Goal: Task Accomplishment & Management: Use online tool/utility

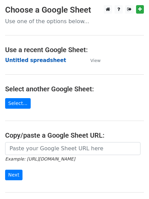
click at [49, 58] on strong "Untitled spreadsheet" at bounding box center [35, 60] width 61 height 6
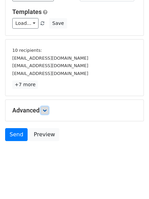
click at [44, 110] on link at bounding box center [44, 110] width 7 height 7
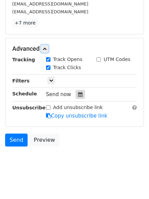
scroll to position [127, 0]
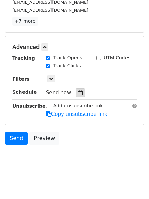
click at [78, 92] on icon at bounding box center [80, 92] width 4 height 5
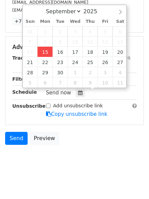
type input "2025-09-15 13:18"
type input "01"
type input "18"
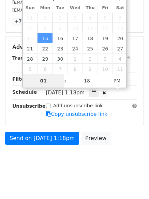
scroll to position [105, 0]
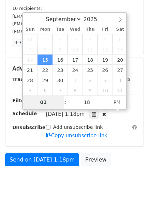
type input "4"
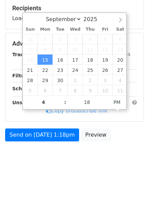
type input "2025-09-15 16:18"
click at [49, 159] on body "New Campaign Daily emails left: 50 Google Sheet: Untitled spreadsheet Variables…" at bounding box center [74, 36] width 149 height 272
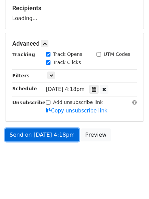
click at [56, 133] on link "Send on Sep 15 at 4:18pm" at bounding box center [42, 134] width 74 height 13
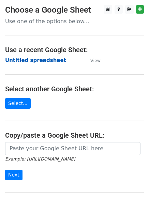
click at [39, 62] on strong "Untitled spreadsheet" at bounding box center [35, 60] width 61 height 6
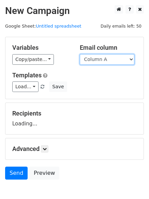
click at [123, 61] on select "Column A Column B Column C Column D Column E" at bounding box center [107, 59] width 55 height 11
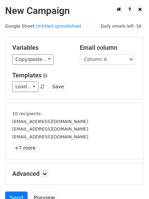
click at [112, 90] on div "Load... No templates saved Save" at bounding box center [74, 86] width 135 height 11
click at [109, 61] on select "Column A Column B Column C Column D Column E" at bounding box center [107, 59] width 55 height 11
select select "Column B"
click at [80, 54] on select "Column A Column B Column C Column D Column E" at bounding box center [107, 59] width 55 height 11
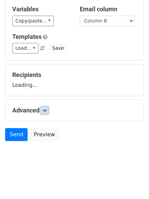
click at [44, 113] on link at bounding box center [44, 110] width 7 height 7
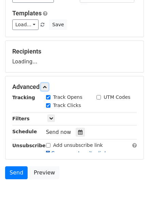
scroll to position [90, 0]
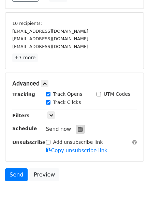
click at [78, 127] on icon at bounding box center [80, 129] width 4 height 5
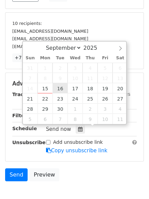
type input "2025-09-16 12:00"
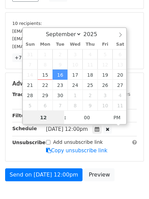
scroll to position [0, 0]
type input "5"
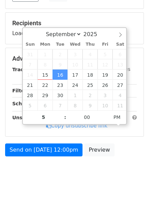
type input "2025-09-16 17:00"
click at [44, 175] on body "New Campaign Daily emails left: 50 Google Sheet: Untitled spreadsheet Variables…" at bounding box center [74, 51] width 149 height 272
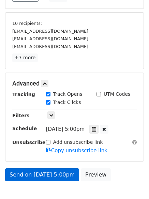
click at [64, 148] on link "Copy unsubscribe link" at bounding box center [76, 151] width 61 height 6
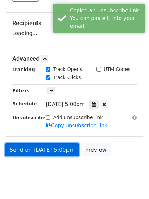
click at [59, 151] on link "Send on Sep 16 at 5:00pm" at bounding box center [42, 149] width 74 height 13
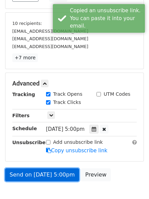
click at [45, 172] on link "Send on Sep 16 at 5:00pm" at bounding box center [42, 174] width 74 height 13
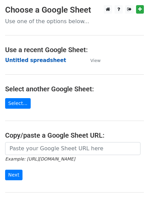
click at [48, 62] on strong "Untitled spreadsheet" at bounding box center [35, 60] width 61 height 6
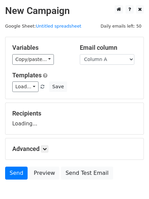
click at [110, 63] on select "Column A Column B Column C Column D Column E" at bounding box center [107, 59] width 55 height 11
select select "Column C"
click at [80, 54] on select "Column A Column B Column C Column D Column E" at bounding box center [107, 59] width 55 height 11
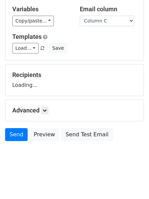
click at [42, 112] on h5 "Advanced" at bounding box center [74, 110] width 124 height 7
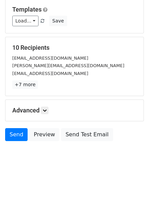
click at [51, 105] on div "Advanced Tracking Track Opens UTM Codes Track Clicks Filters Only include sprea…" at bounding box center [74, 110] width 138 height 21
click at [48, 109] on link at bounding box center [44, 110] width 7 height 7
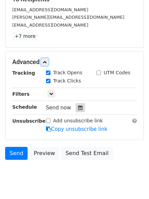
scroll to position [117, 0]
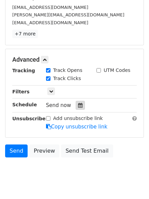
click at [78, 105] on icon at bounding box center [80, 105] width 4 height 5
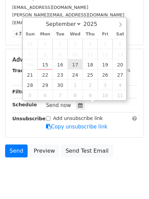
type input "2025-09-17 12:00"
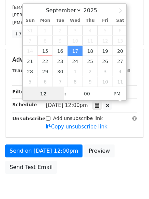
scroll to position [0, 0]
type input "6"
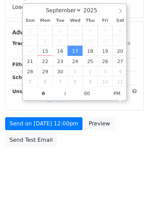
type input "2025-09-17 18:00"
click at [63, 147] on div "Send on Sep 17 at 12:00pm Preview Send Test Email" at bounding box center [74, 133] width 149 height 33
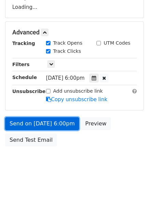
click at [65, 125] on link "Send on Sep 17 at 6:00pm" at bounding box center [42, 123] width 74 height 13
click at [58, 123] on link "Send on Sep 17 at 6:00pm" at bounding box center [42, 123] width 74 height 13
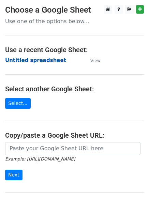
click at [45, 59] on strong "Untitled spreadsheet" at bounding box center [35, 60] width 61 height 6
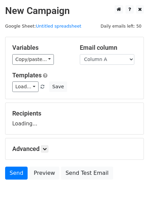
click at [106, 61] on select "Column A Column B Column C Column D Column E" at bounding box center [107, 59] width 55 height 11
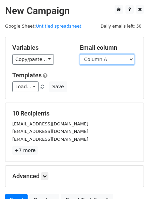
click at [116, 61] on select "Column A Column B Column C Column D Column E" at bounding box center [107, 59] width 55 height 11
select select "Column D"
click at [80, 54] on select "Column A Column B Column C Column D Column E" at bounding box center [107, 59] width 55 height 11
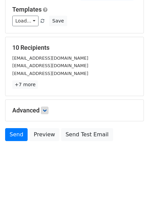
scroll to position [39, 0]
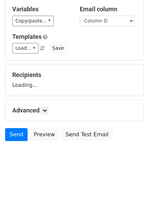
click at [52, 109] on h5 "Advanced" at bounding box center [74, 110] width 124 height 7
click at [48, 113] on form "Variables Copy/paste... {{Column A}} {{Column B}} {{Column C}} {{Column D}} {{C…" at bounding box center [74, 71] width 139 height 146
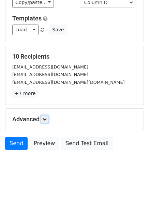
scroll to position [66, 0]
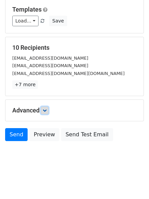
click at [47, 112] on icon at bounding box center [45, 110] width 4 height 4
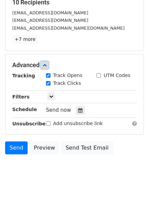
scroll to position [112, 0]
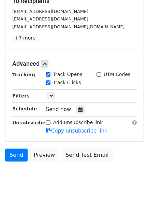
click at [72, 113] on div "Send now" at bounding box center [86, 109] width 80 height 9
click at [76, 113] on div at bounding box center [80, 109] width 9 height 9
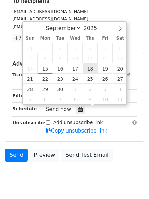
type input "2025-09-18 12:00"
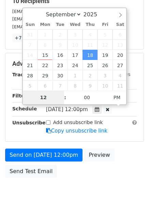
type input "7"
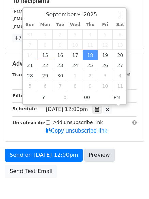
type input "2025-09-18 19:00"
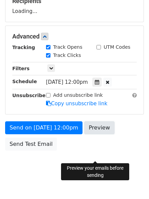
click at [89, 161] on body "New Campaign Daily emails left: 50 Google Sheet: Untitled spreadsheet Variables…" at bounding box center [74, 37] width 149 height 289
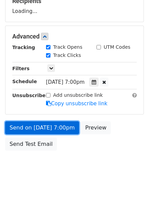
click at [57, 127] on link "Send on Sep 18 at 7:00pm" at bounding box center [42, 127] width 74 height 13
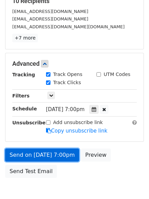
click at [59, 150] on link "Send on Sep 18 at 7:00pm" at bounding box center [42, 155] width 74 height 13
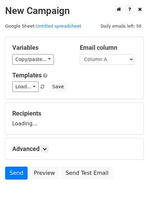
click at [108, 62] on select "Column A Column B Column C Column D Column E" at bounding box center [107, 59] width 55 height 11
select select "Column E"
click at [80, 54] on select "Column A Column B Column C Column D Column E" at bounding box center [107, 59] width 55 height 11
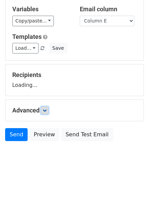
click at [48, 111] on link at bounding box center [44, 110] width 7 height 7
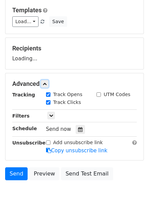
scroll to position [92, 0]
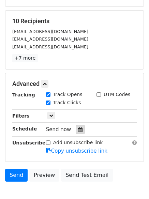
click at [78, 128] on icon at bounding box center [80, 129] width 4 height 5
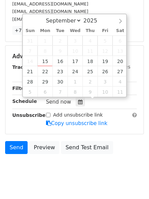
scroll to position [133, 0]
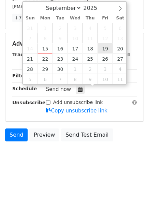
type input "[DATE] 12:00"
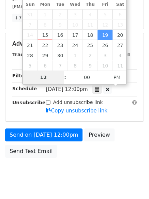
type input "8"
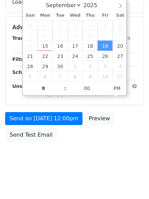
type input "[DATE] 20:00"
click at [99, 147] on body "New Campaign Daily emails left: 50 Google Sheet: Untitled spreadsheet Variables…" at bounding box center [74, 27] width 149 height 289
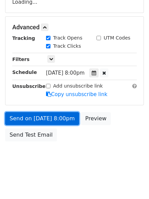
click at [61, 120] on link "Send on [DATE] 8:00pm" at bounding box center [42, 118] width 74 height 13
